Goal: Check status: Check status

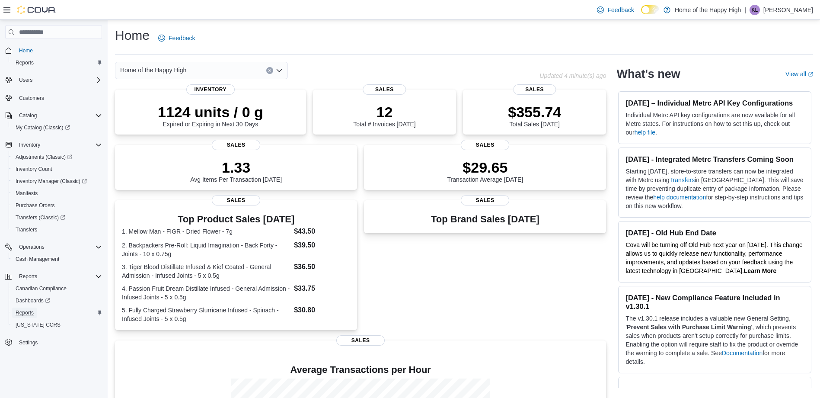
click at [31, 312] on span "Reports" at bounding box center [25, 312] width 18 height 7
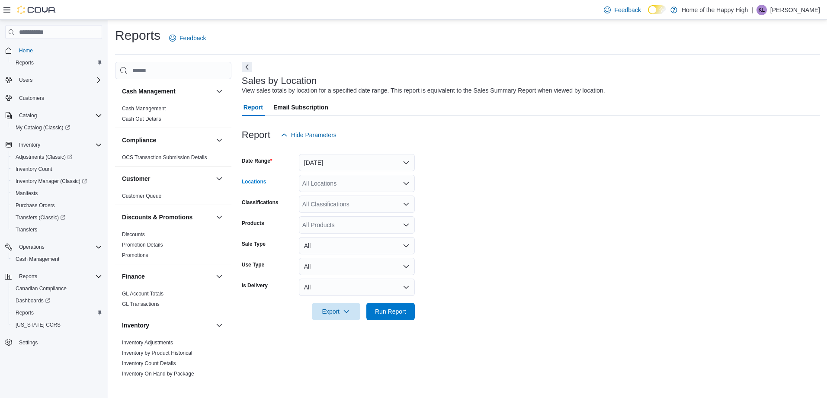
click at [323, 180] on div "All Locations" at bounding box center [357, 183] width 116 height 17
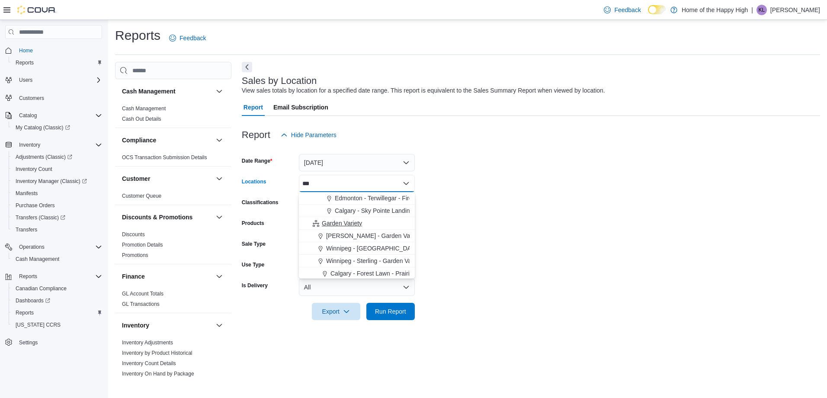
type input "***"
click at [352, 225] on span "Garden Variety" at bounding box center [342, 223] width 40 height 9
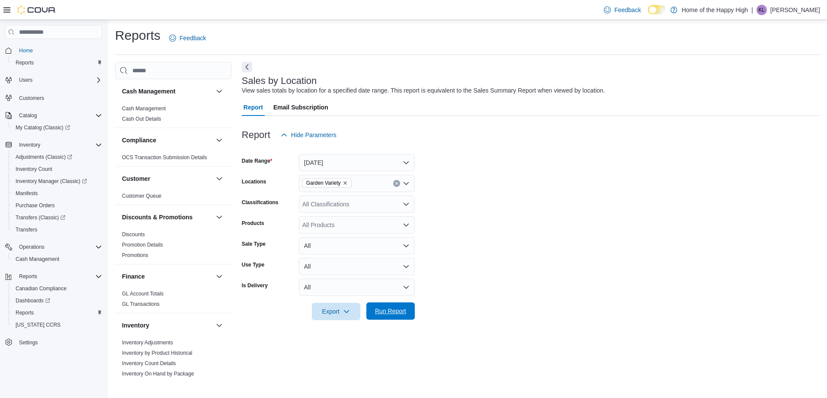
click at [400, 310] on span "Run Report" at bounding box center [390, 311] width 31 height 9
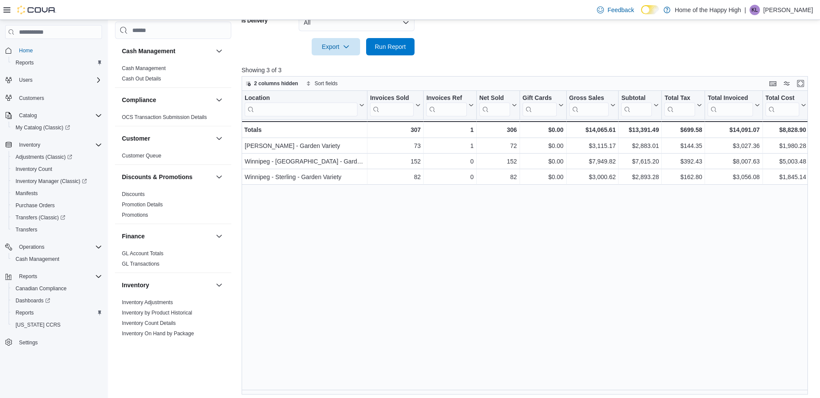
scroll to position [268, 0]
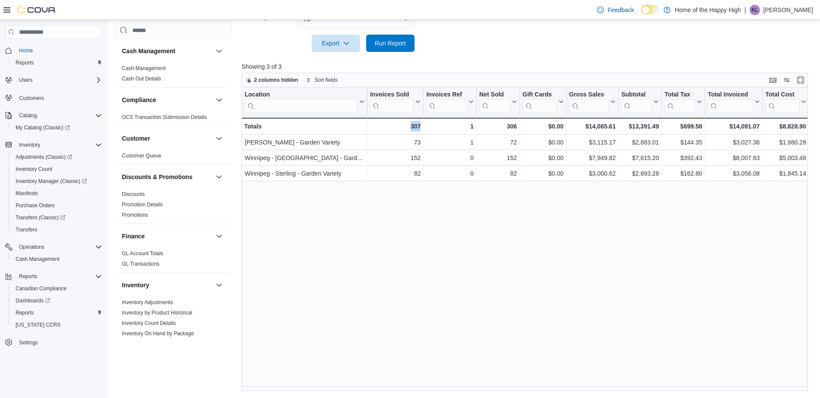
drag, startPoint x: 401, startPoint y: 386, endPoint x: 440, endPoint y: 381, distance: 39.3
click at [440, 381] on div "Location Click to view column header actions Invoices Sold Click to view column…" at bounding box center [528, 239] width 572 height 304
drag, startPoint x: 440, startPoint y: 381, endPoint x: 427, endPoint y: 311, distance: 70.8
click at [432, 297] on div "Location Click to view column header actions Invoices Sold Click to view column…" at bounding box center [528, 239] width 572 height 304
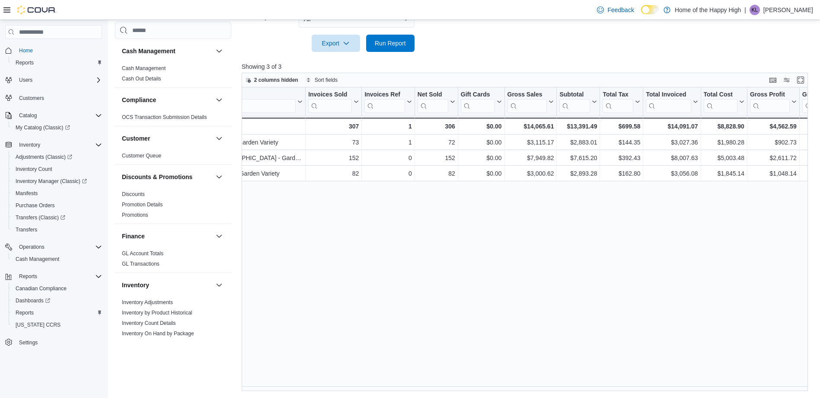
scroll to position [0, 0]
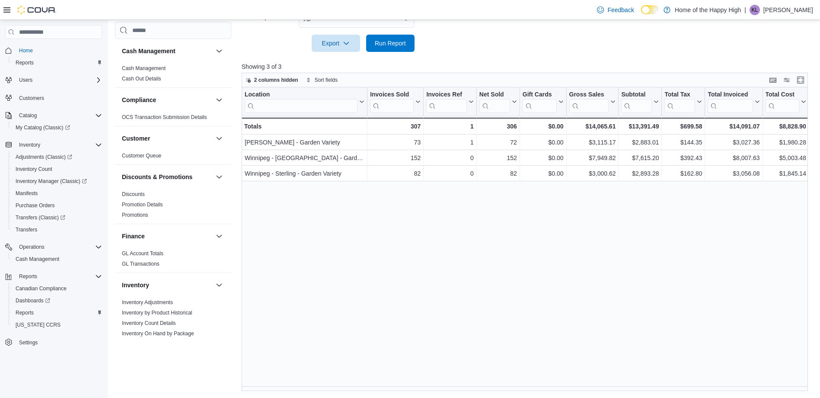
click at [517, 271] on div "Location Click to view column header actions Invoices Sold Click to view column…" at bounding box center [528, 239] width 572 height 304
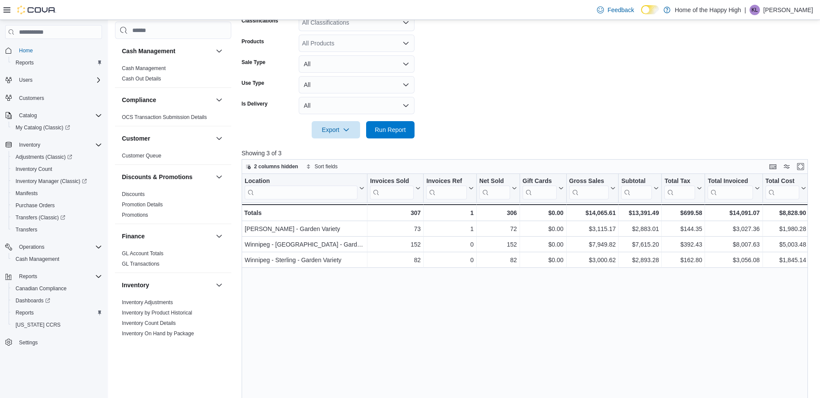
click at [620, 86] on form "Date Range Yesterday Locations Garden Variety Classifications All Classificatio…" at bounding box center [528, 50] width 572 height 176
